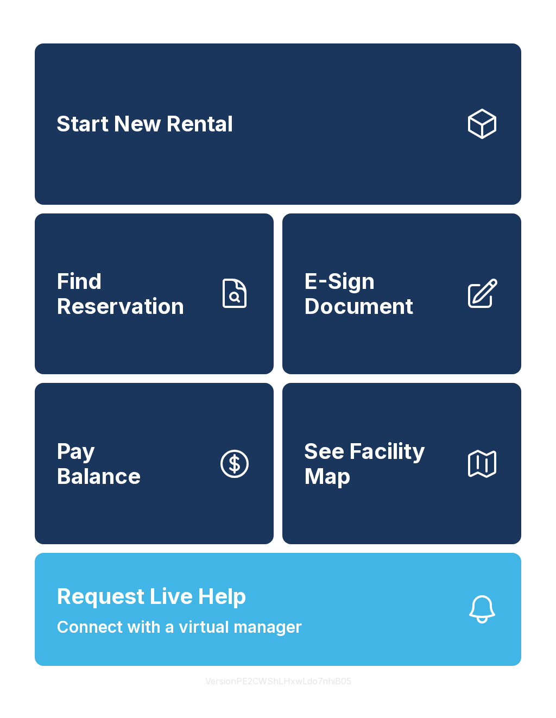
click at [142, 368] on link "Find Reservation" at bounding box center [154, 294] width 239 height 161
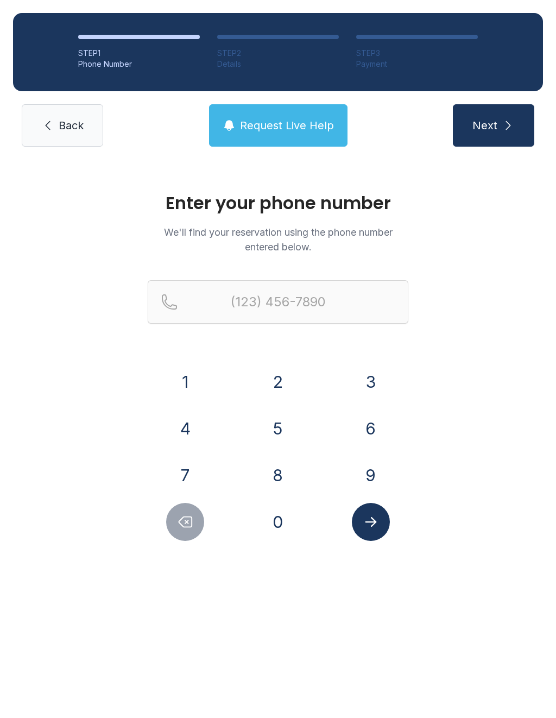
click at [186, 476] on button "7" at bounding box center [185, 475] width 38 height 38
click at [282, 520] on button "0" at bounding box center [278, 522] width 38 height 38
click at [369, 380] on button "3" at bounding box center [371, 382] width 38 height 38
click at [276, 437] on button "5" at bounding box center [278, 429] width 38 height 38
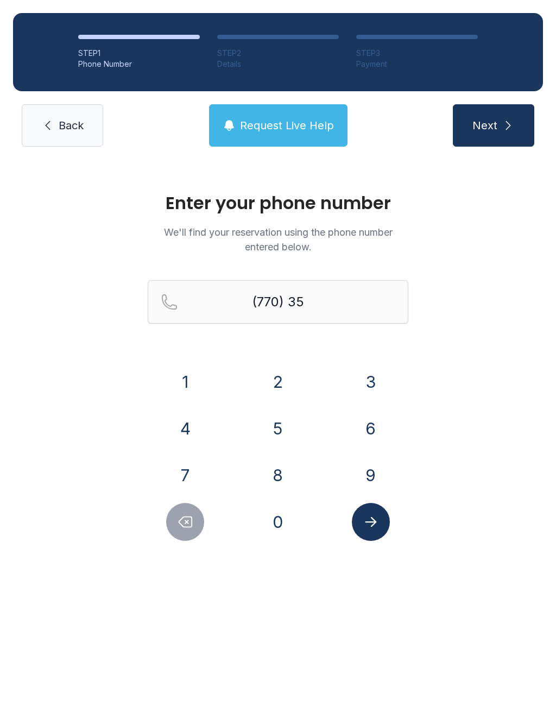
click at [365, 435] on button "6" at bounding box center [371, 429] width 38 height 38
click at [270, 385] on button "2" at bounding box center [278, 382] width 38 height 38
click at [190, 381] on button "1" at bounding box center [185, 382] width 38 height 38
click at [358, 427] on button "6" at bounding box center [371, 429] width 38 height 38
click at [364, 469] on button "9" at bounding box center [371, 475] width 38 height 38
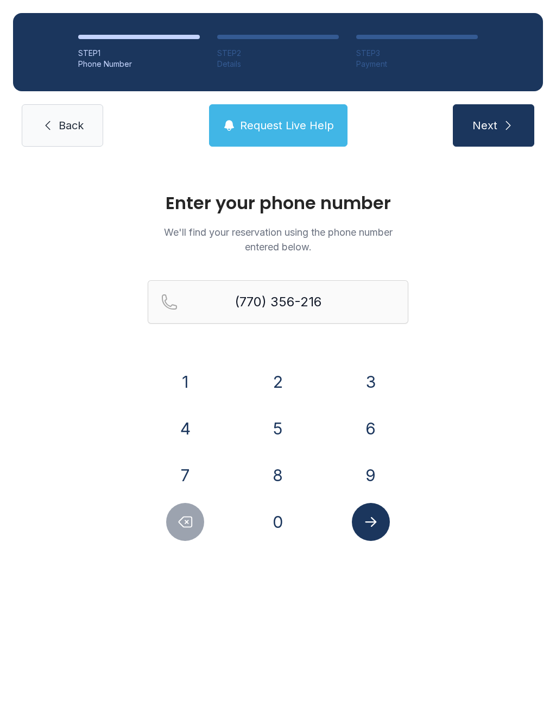
type input "[PHONE_NUMBER]"
click at [377, 522] on icon "Submit lookup form" at bounding box center [371, 522] width 16 height 16
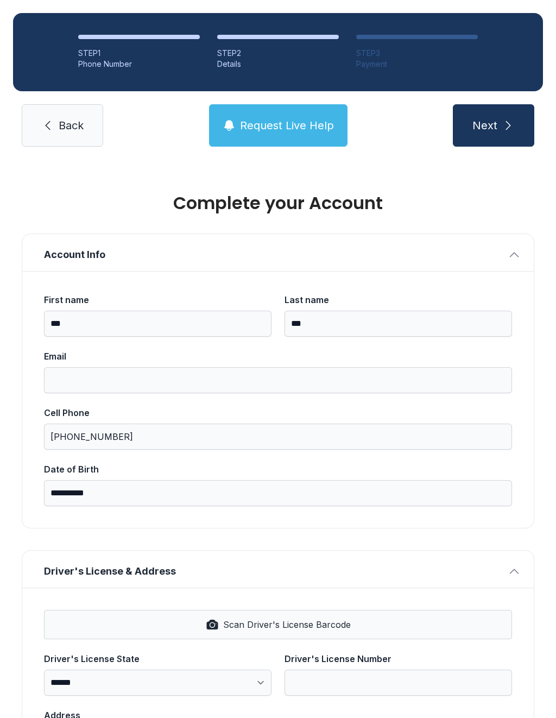
click at [476, 133] on button "Next" at bounding box center [493, 125] width 81 height 42
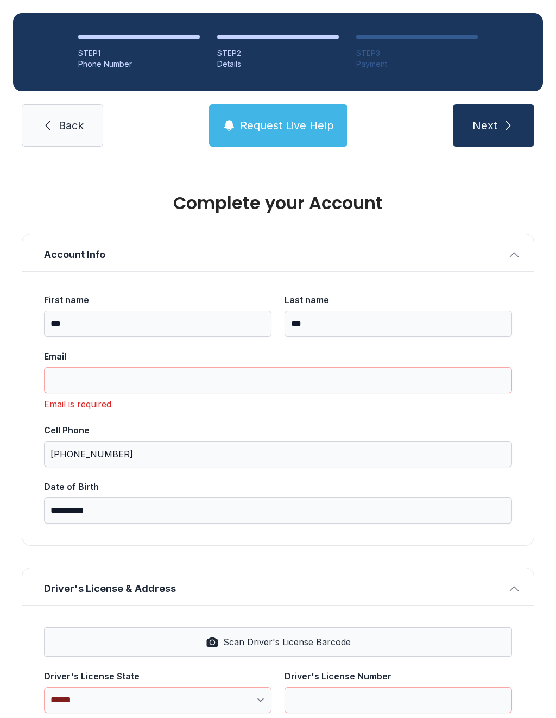
click at [443, 253] on span "Account Info" at bounding box center [274, 254] width 460 height 15
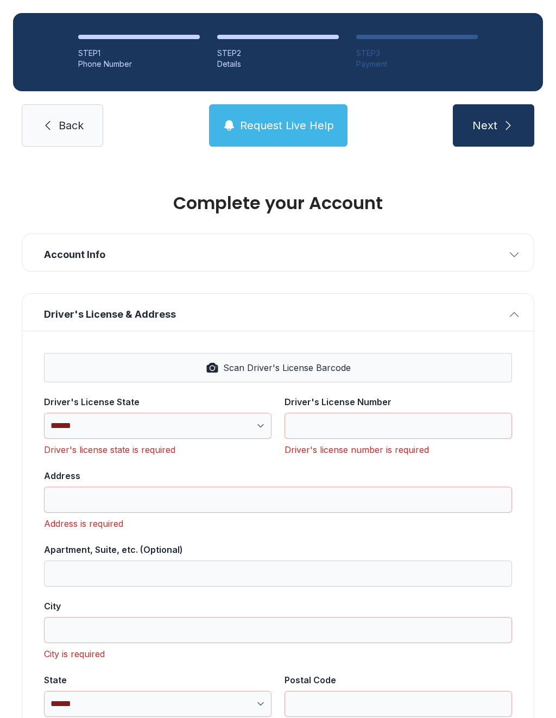
click at [71, 131] on span "Back" at bounding box center [71, 125] width 25 height 15
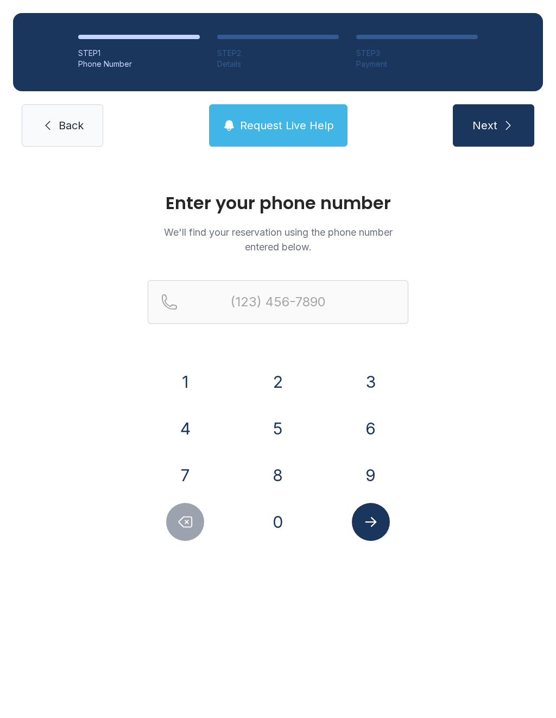
click at [193, 481] on button "7" at bounding box center [185, 475] width 38 height 38
click at [193, 480] on button "7" at bounding box center [185, 475] width 38 height 38
click at [275, 525] on button "0" at bounding box center [278, 522] width 38 height 38
click at [368, 389] on button "3" at bounding box center [371, 382] width 38 height 38
click at [273, 440] on button "5" at bounding box center [278, 429] width 38 height 38
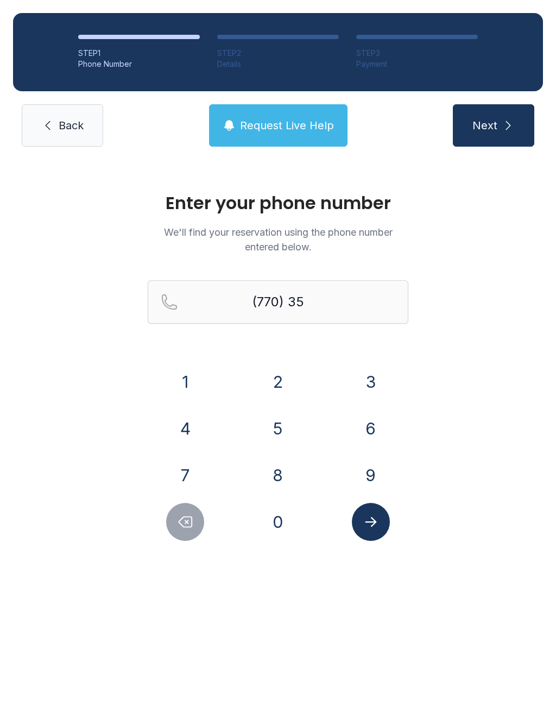
click at [372, 434] on button "6" at bounding box center [371, 429] width 38 height 38
click at [287, 393] on button "2" at bounding box center [278, 382] width 38 height 38
click at [194, 387] on button "1" at bounding box center [185, 382] width 38 height 38
click at [379, 429] on button "6" at bounding box center [371, 429] width 38 height 38
click at [373, 475] on button "9" at bounding box center [371, 475] width 38 height 38
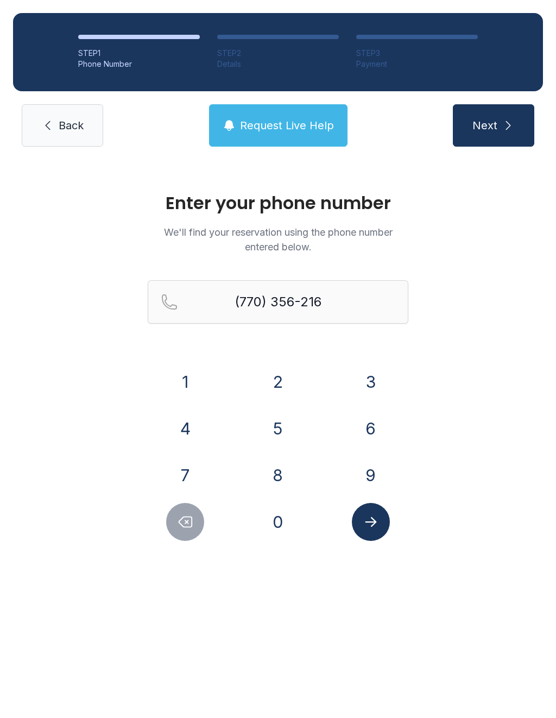
type input "[PHONE_NUMBER]"
click at [376, 528] on icon "Submit lookup form" at bounding box center [371, 522] width 16 height 16
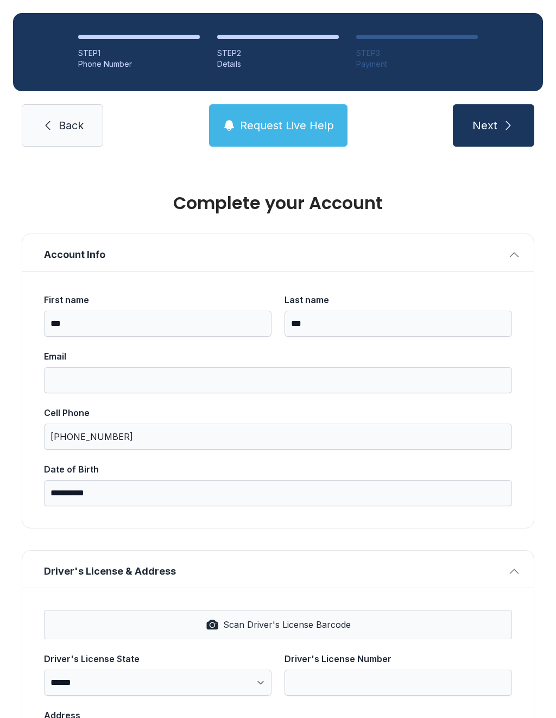
click at [494, 140] on button "Next" at bounding box center [493, 125] width 81 height 42
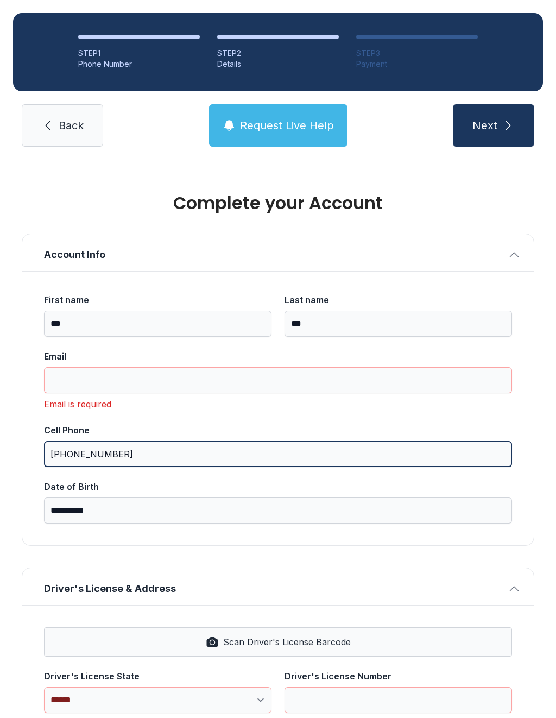
click at [356, 458] on input "[PHONE_NUMBER]" at bounding box center [278, 454] width 468 height 26
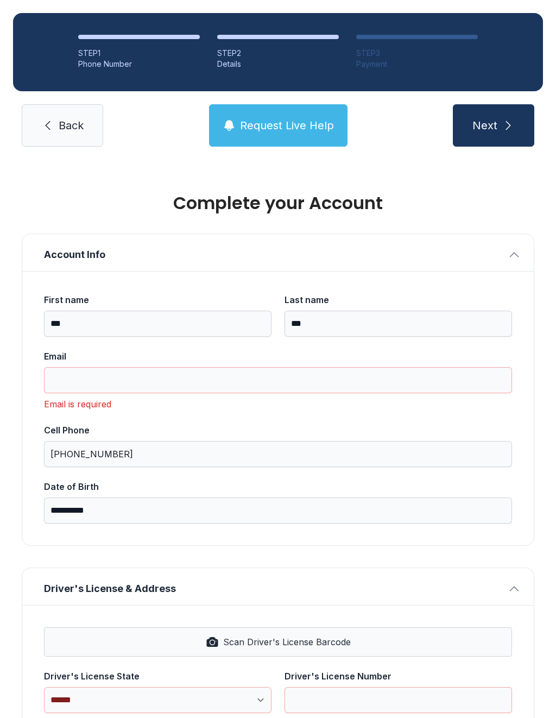
click at [77, 138] on link "Back" at bounding box center [62, 125] width 81 height 42
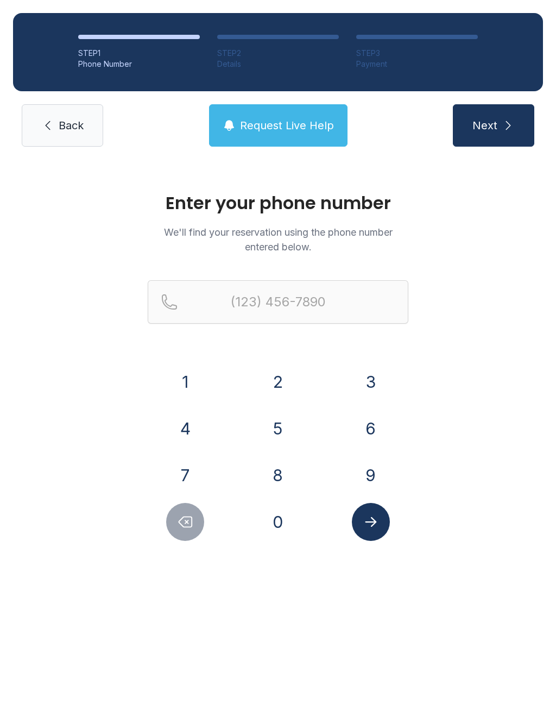
click at [67, 130] on span "Back" at bounding box center [71, 125] width 25 height 15
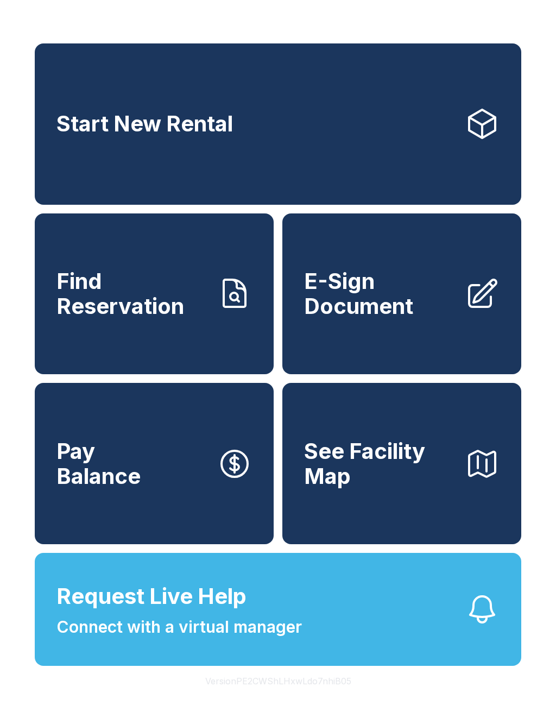
click at [409, 479] on span "See Facility Map" at bounding box center [380, 463] width 152 height 49
click at [383, 318] on span "E-Sign Document" at bounding box center [380, 293] width 152 height 49
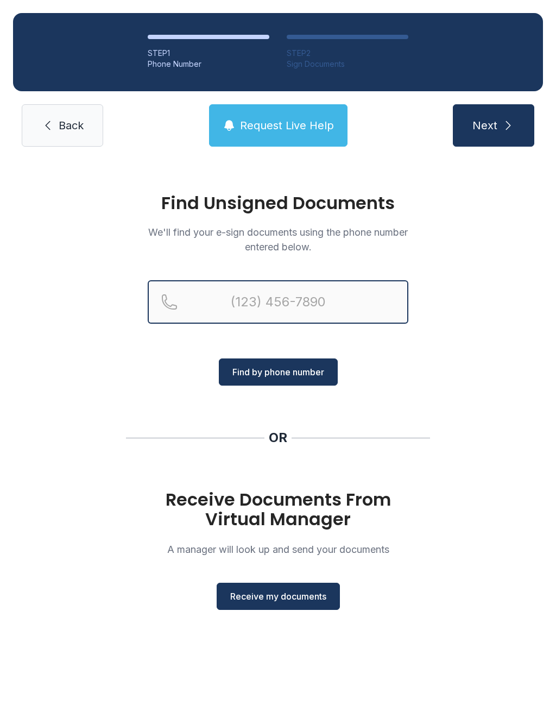
click at [273, 309] on input "Reservation phone number" at bounding box center [278, 301] width 261 height 43
type input "("
click at [451, 406] on div "Find Unsigned Documents We'll find your e-sign documents using the phone number…" at bounding box center [278, 407] width 556 height 494
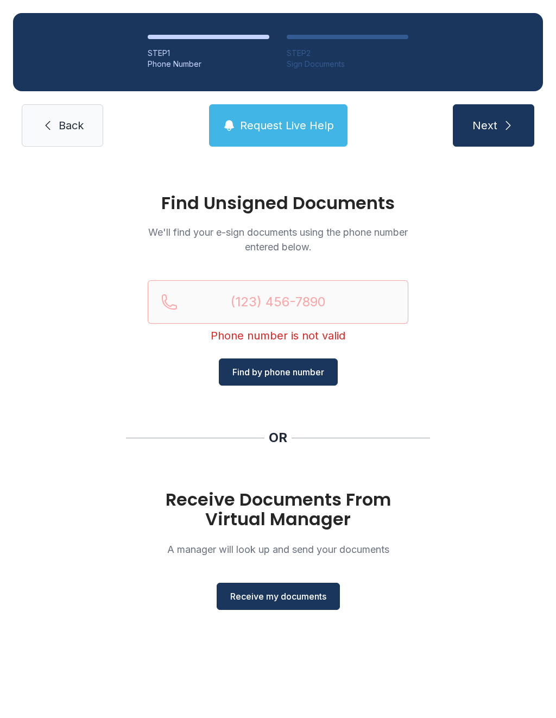
click at [279, 590] on span "Receive my documents" at bounding box center [278, 596] width 96 height 13
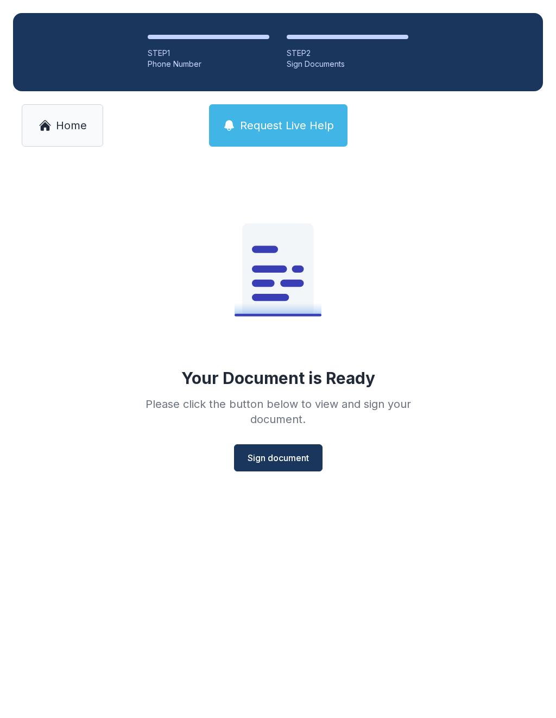
click at [295, 459] on span "Sign document" at bounding box center [278, 457] width 61 height 13
click at [82, 124] on span "Home" at bounding box center [71, 125] width 31 height 15
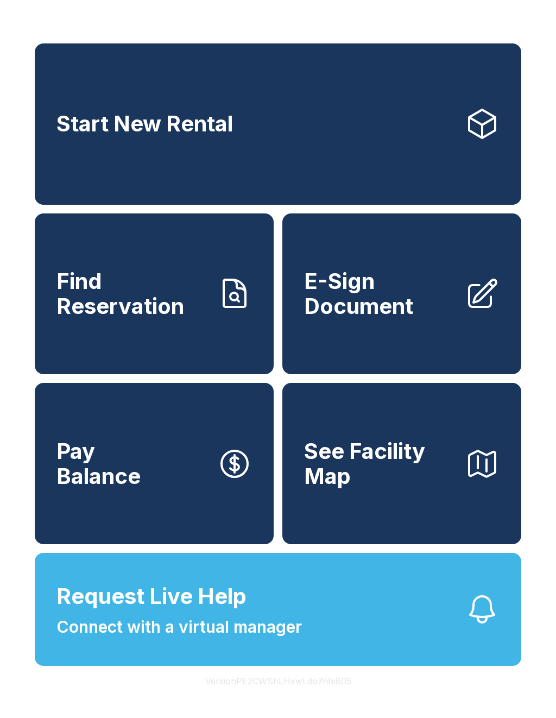
click at [391, 131] on link "Start New Rental" at bounding box center [278, 123] width 487 height 161
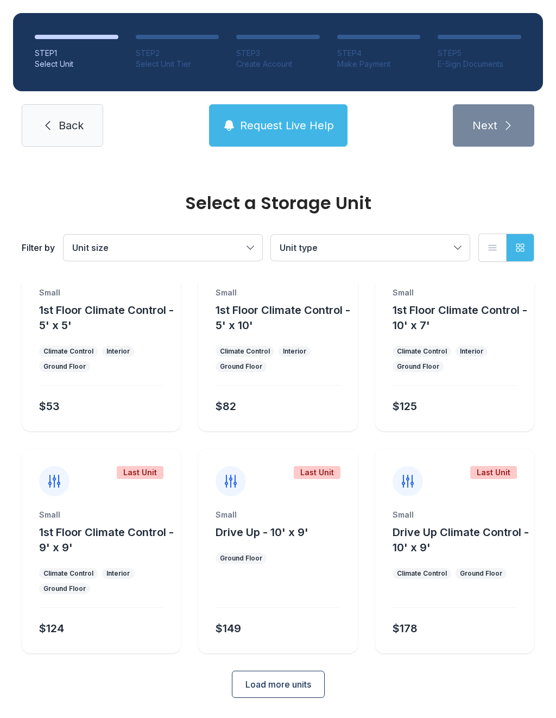
scroll to position [59, 0]
